Goal: Information Seeking & Learning: Learn about a topic

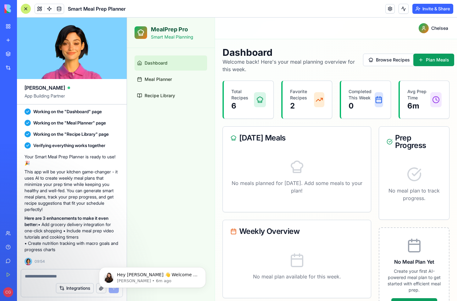
scroll to position [28, 0]
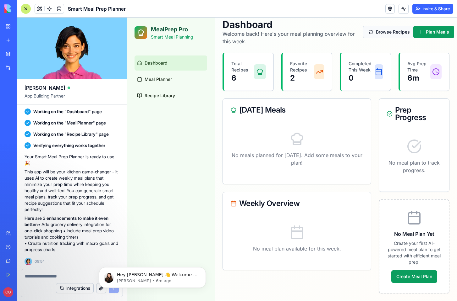
click at [383, 32] on button "Browse Recipes" at bounding box center [389, 32] width 52 height 13
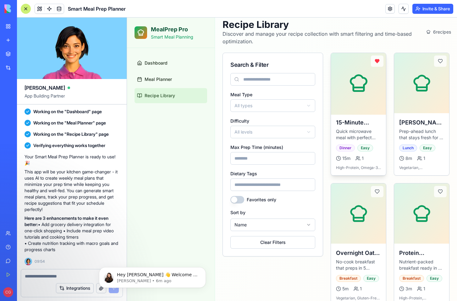
click at [362, 127] on div "15-Minute Salmon & Rice Quick microwave meal with perfect protein and carbs" at bounding box center [358, 129] width 45 height 23
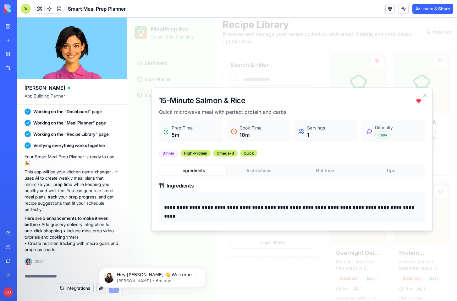
click at [269, 173] on div "**********" at bounding box center [292, 194] width 266 height 59
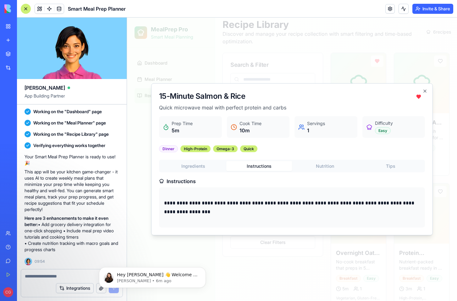
click at [314, 169] on button "Nutrition" at bounding box center [325, 166] width 66 height 10
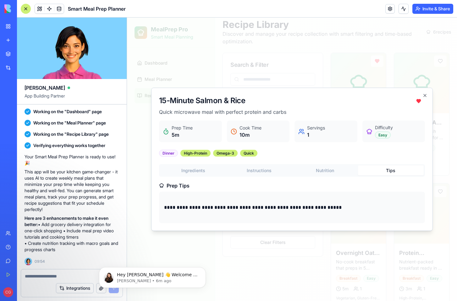
click at [388, 173] on button "Tips" at bounding box center [391, 171] width 66 height 10
click at [198, 169] on button "Ingredients" at bounding box center [193, 171] width 66 height 10
click at [262, 174] on div "**********" at bounding box center [292, 194] width 266 height 59
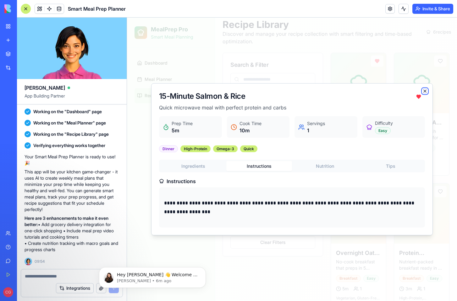
click at [426, 91] on icon "button" at bounding box center [424, 91] width 5 height 5
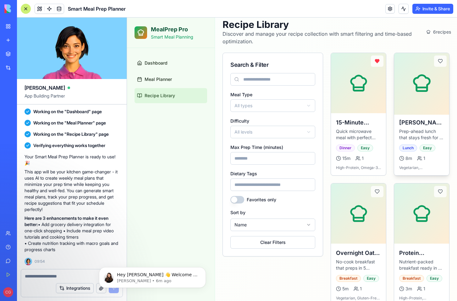
click at [409, 126] on h3 "[PERSON_NAME] Jar Greek Salad" at bounding box center [421, 122] width 45 height 9
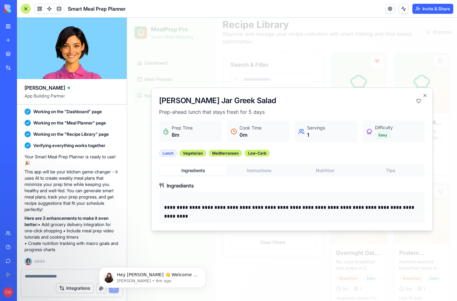
click at [257, 171] on button "Instructions" at bounding box center [259, 171] width 66 height 10
click at [317, 172] on button "Nutrition" at bounding box center [325, 171] width 66 height 10
click at [388, 176] on div "Ingredients Instructions Nutrition Tips" at bounding box center [292, 171] width 266 height 13
click at [217, 173] on button "Ingredients" at bounding box center [193, 171] width 66 height 10
click at [268, 172] on button "Instructions" at bounding box center [259, 171] width 66 height 10
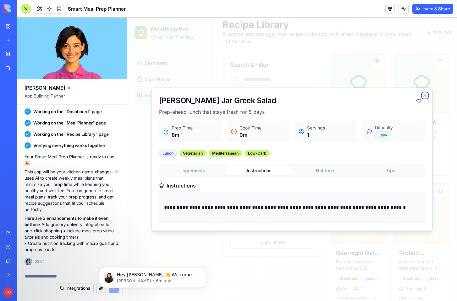
click at [424, 97] on icon "button" at bounding box center [424, 95] width 5 height 5
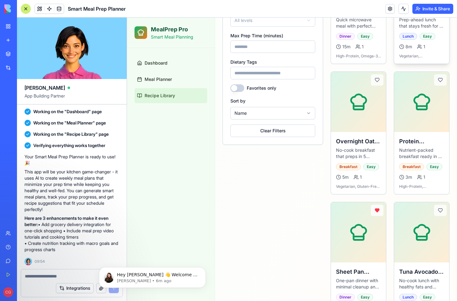
scroll to position [140, 0]
click at [415, 152] on p "Nutrient-packed breakfast ready in 3 minutes" at bounding box center [421, 153] width 45 height 13
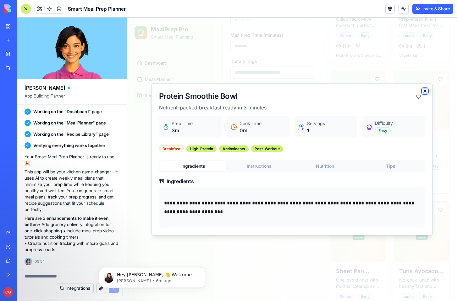
click at [423, 92] on icon "button" at bounding box center [424, 91] width 3 height 3
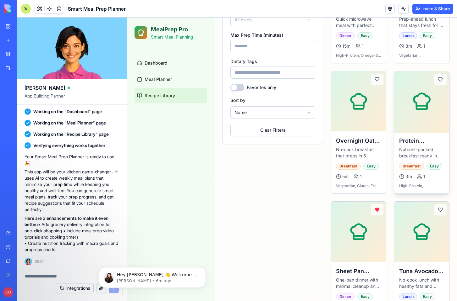
scroll to position [171, 0]
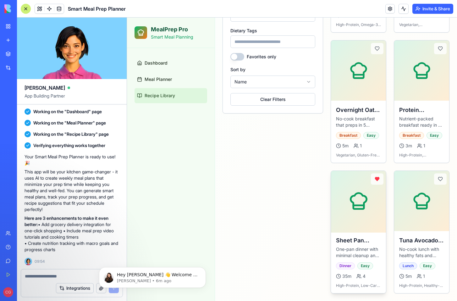
click at [363, 251] on p "One-pan dinner with minimal cleanup and 10 minutes prep" at bounding box center [358, 252] width 45 height 13
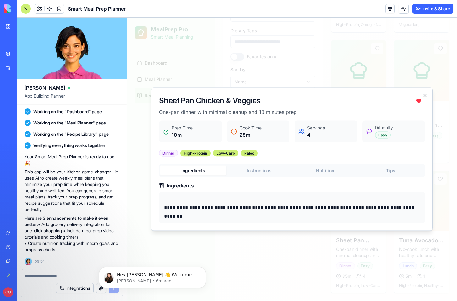
click at [288, 170] on button "Instructions" at bounding box center [259, 171] width 66 height 10
click at [424, 96] on icon "button" at bounding box center [424, 95] width 5 height 5
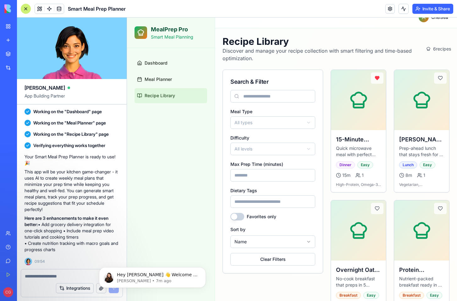
scroll to position [0, 0]
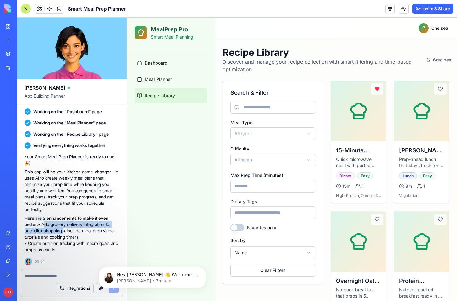
drag, startPoint x: 43, startPoint y: 225, endPoint x: 63, endPoint y: 230, distance: 20.7
click at [63, 230] on p "Here are 3 enhancements to make it even better: • Add grocery delivery integrat…" at bounding box center [71, 234] width 95 height 38
click at [181, 144] on div "Dashboard Meal Planner Recipe Library" at bounding box center [171, 174] width 88 height 253
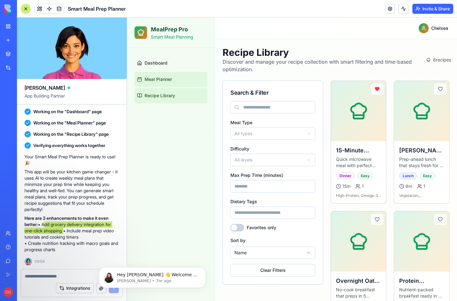
click at [168, 85] on link "Meal Planner" at bounding box center [170, 79] width 73 height 15
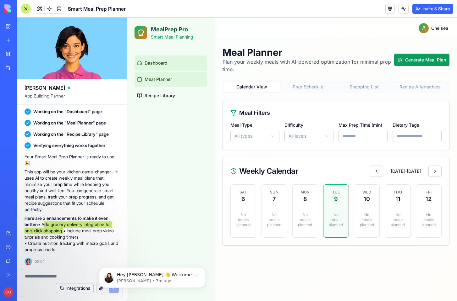
click at [166, 62] on span "Dashboard" at bounding box center [155, 63] width 23 height 6
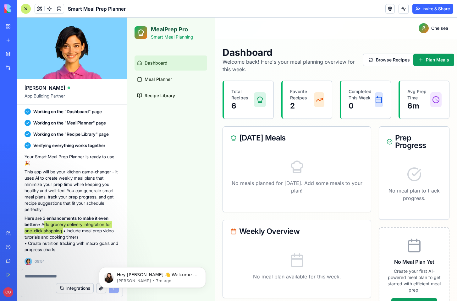
scroll to position [28, 0]
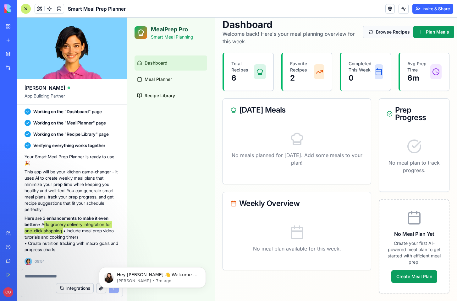
click at [374, 34] on button "Browse Recipes" at bounding box center [389, 32] width 52 height 13
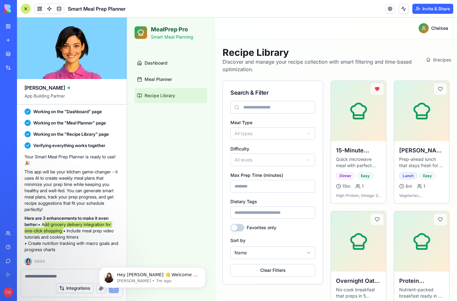
click at [264, 136] on html "MealPrep Pro Smart Meal Planning Dashboard Meal Planner Recipe Library Toggle M…" at bounding box center [292, 245] width 330 height 455
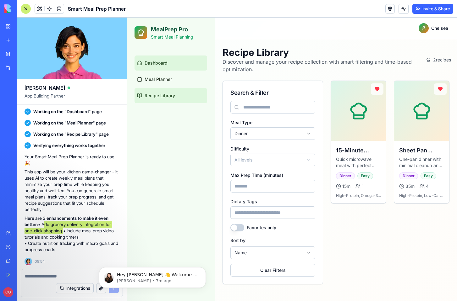
click at [168, 66] on link "Dashboard" at bounding box center [170, 63] width 73 height 15
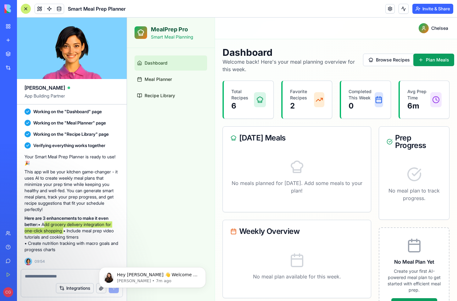
scroll to position [28, 0]
